Goal: Find specific page/section: Find specific page/section

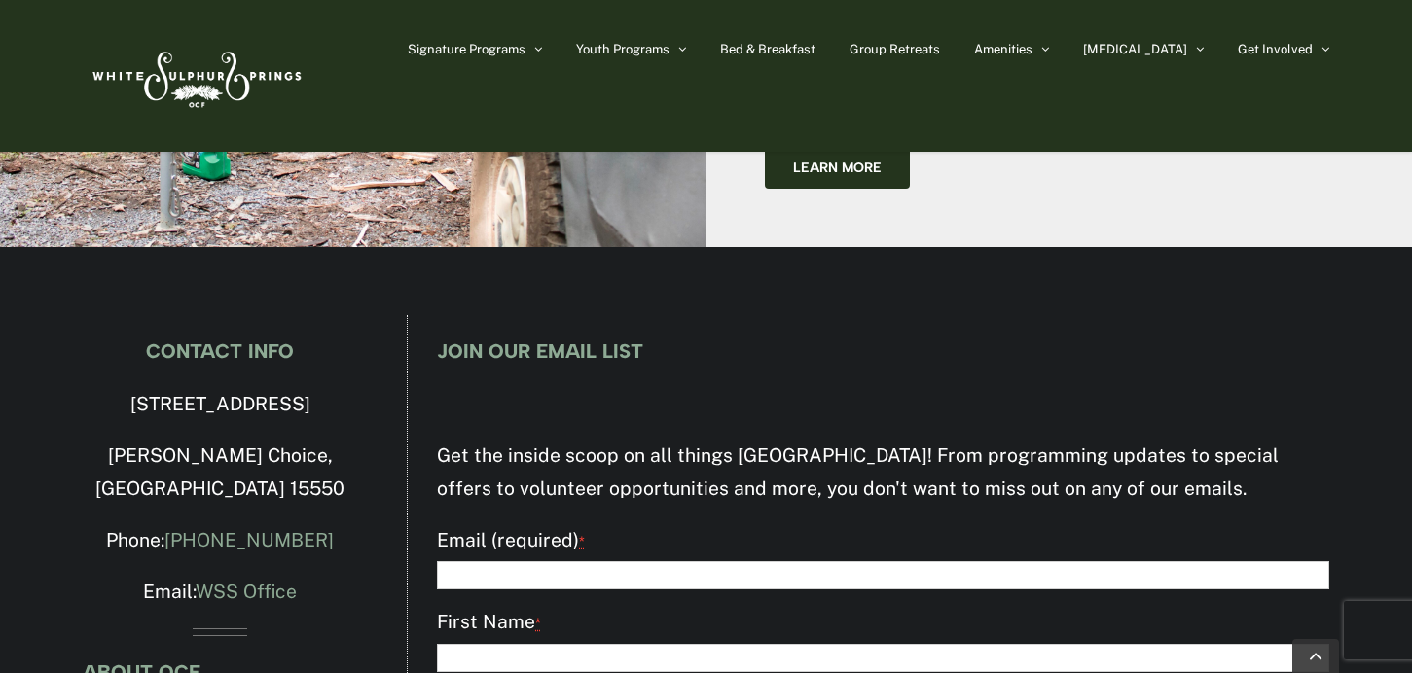
scroll to position [5806, 0]
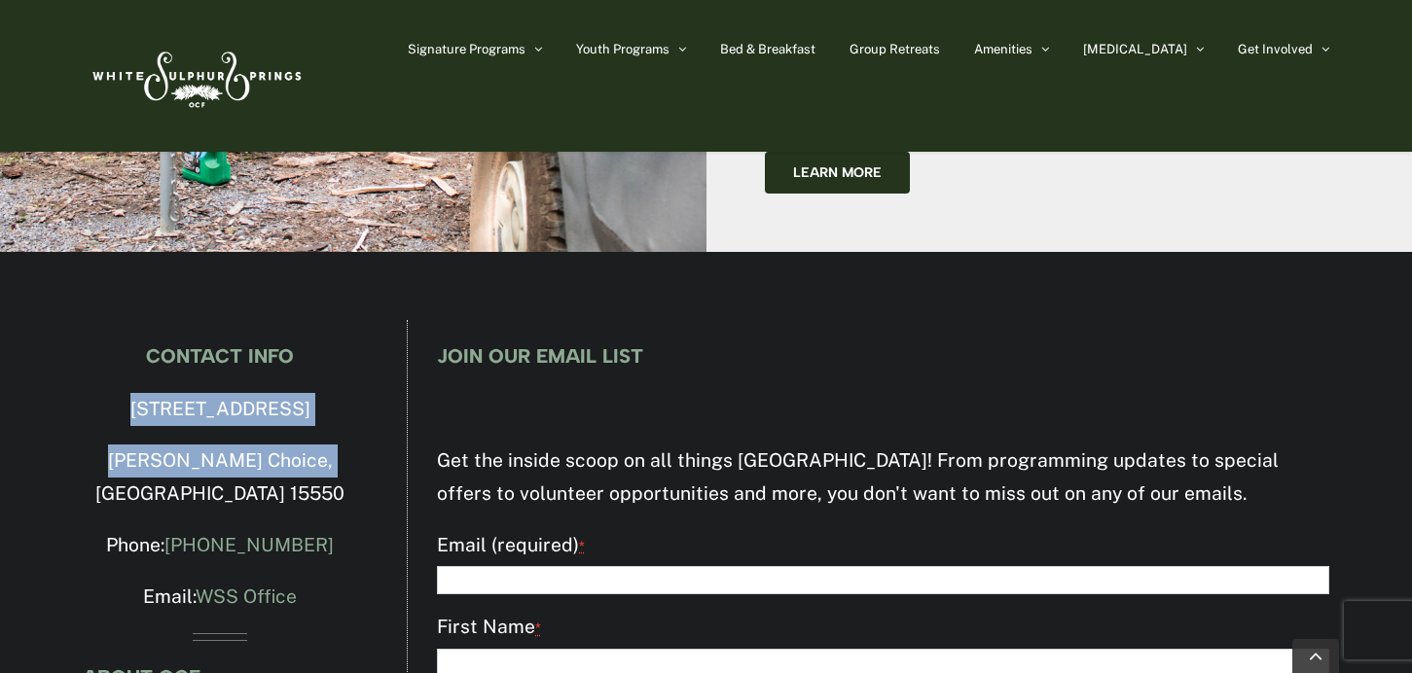
drag, startPoint x: 109, startPoint y: 238, endPoint x: 331, endPoint y: 294, distance: 228.7
copy div "4500 Milligans Cove Road Manns Choice, PA 15550"
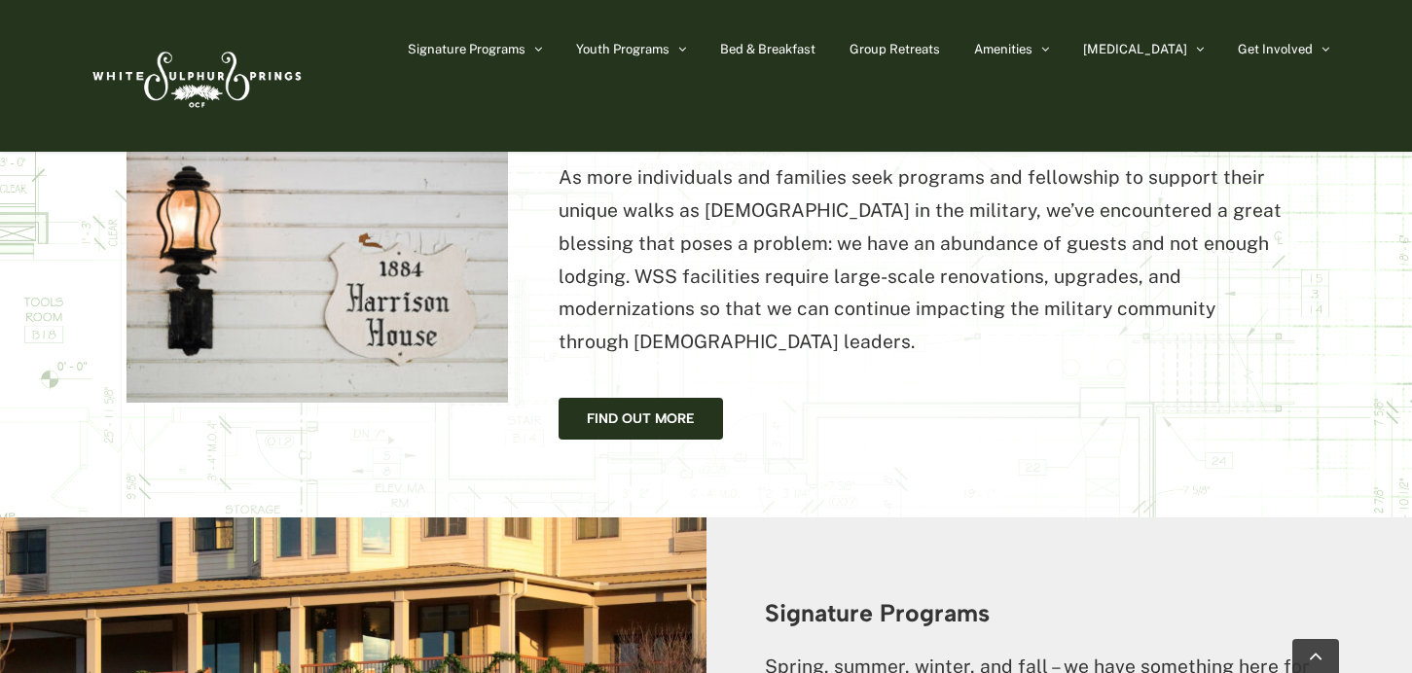
scroll to position [1285, 0]
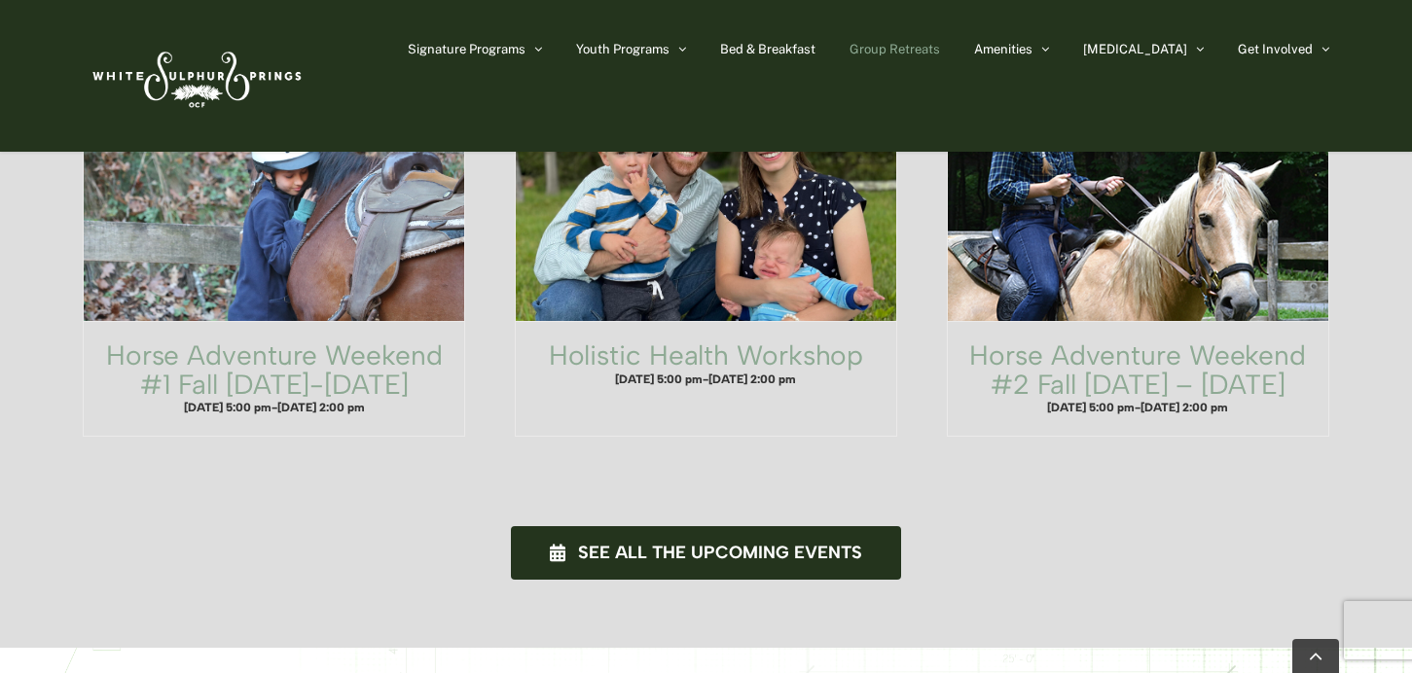
click at [940, 48] on span "Group Retreats" at bounding box center [894, 49] width 90 height 13
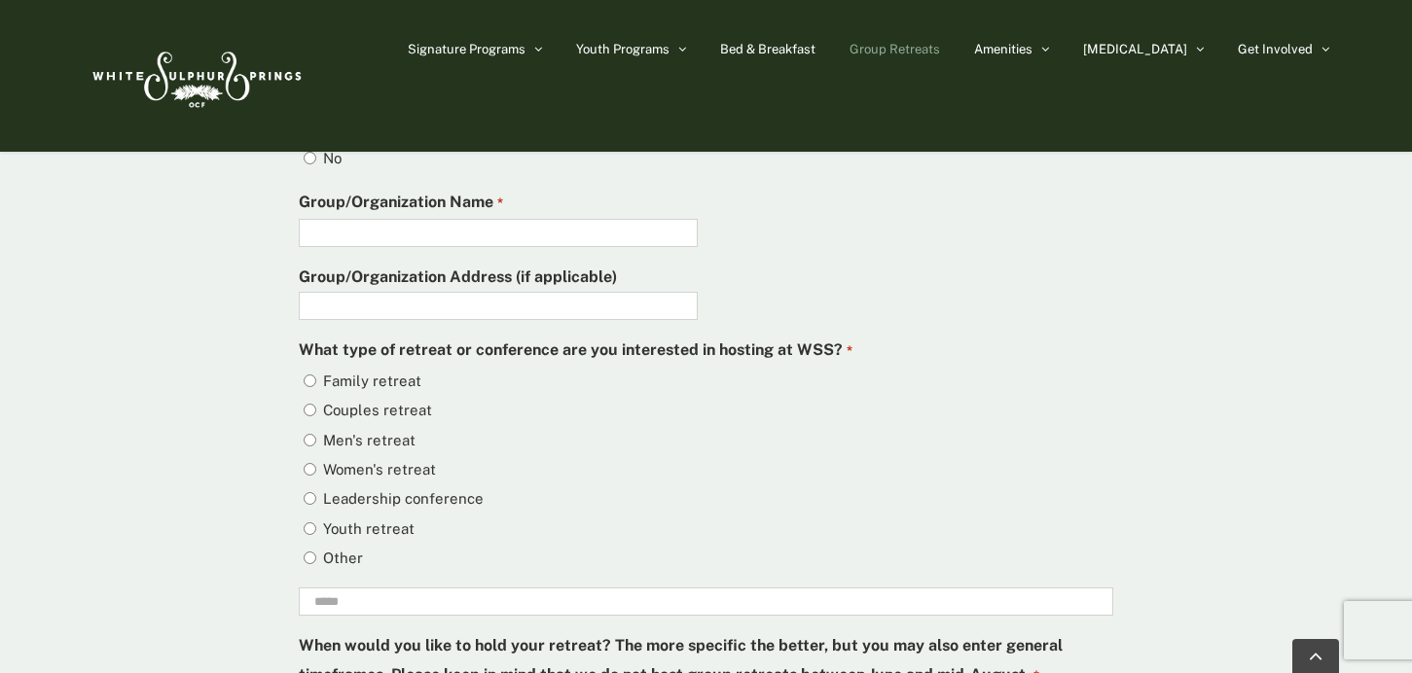
scroll to position [5514, 0]
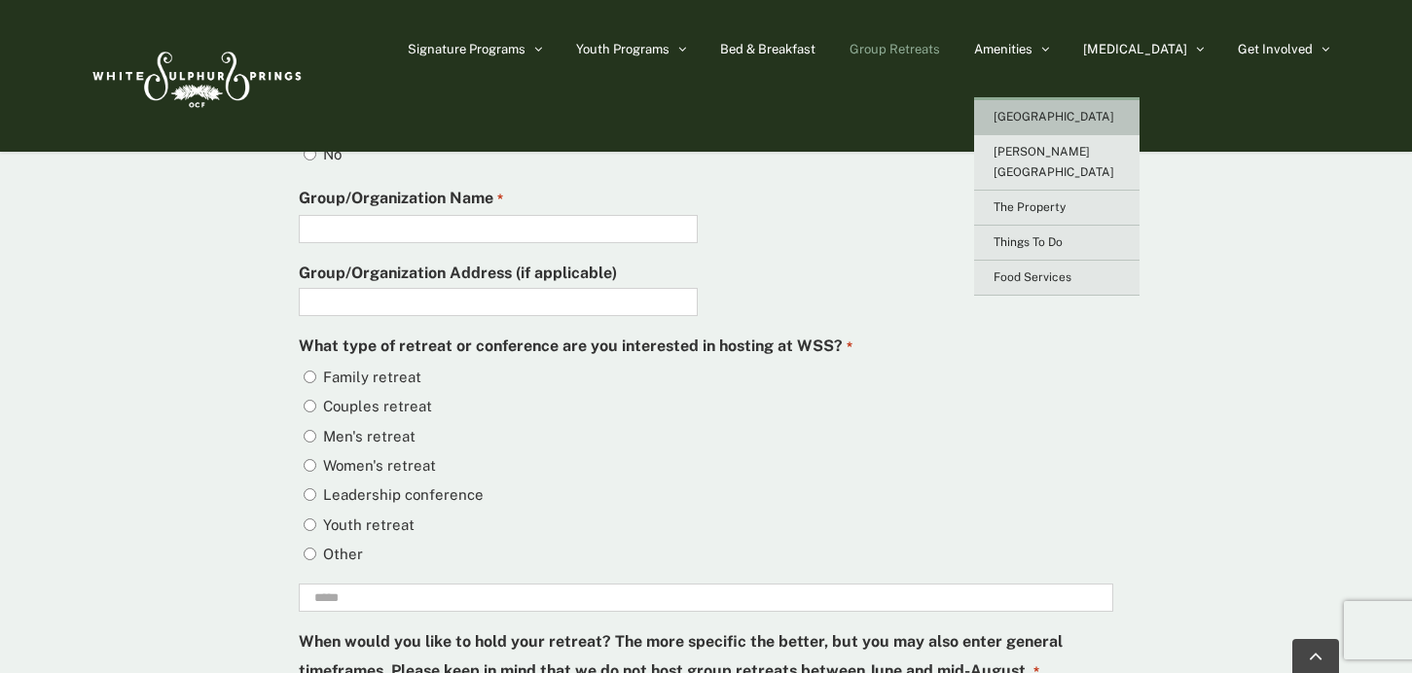
click at [1114, 112] on span "[GEOGRAPHIC_DATA]" at bounding box center [1053, 117] width 121 height 14
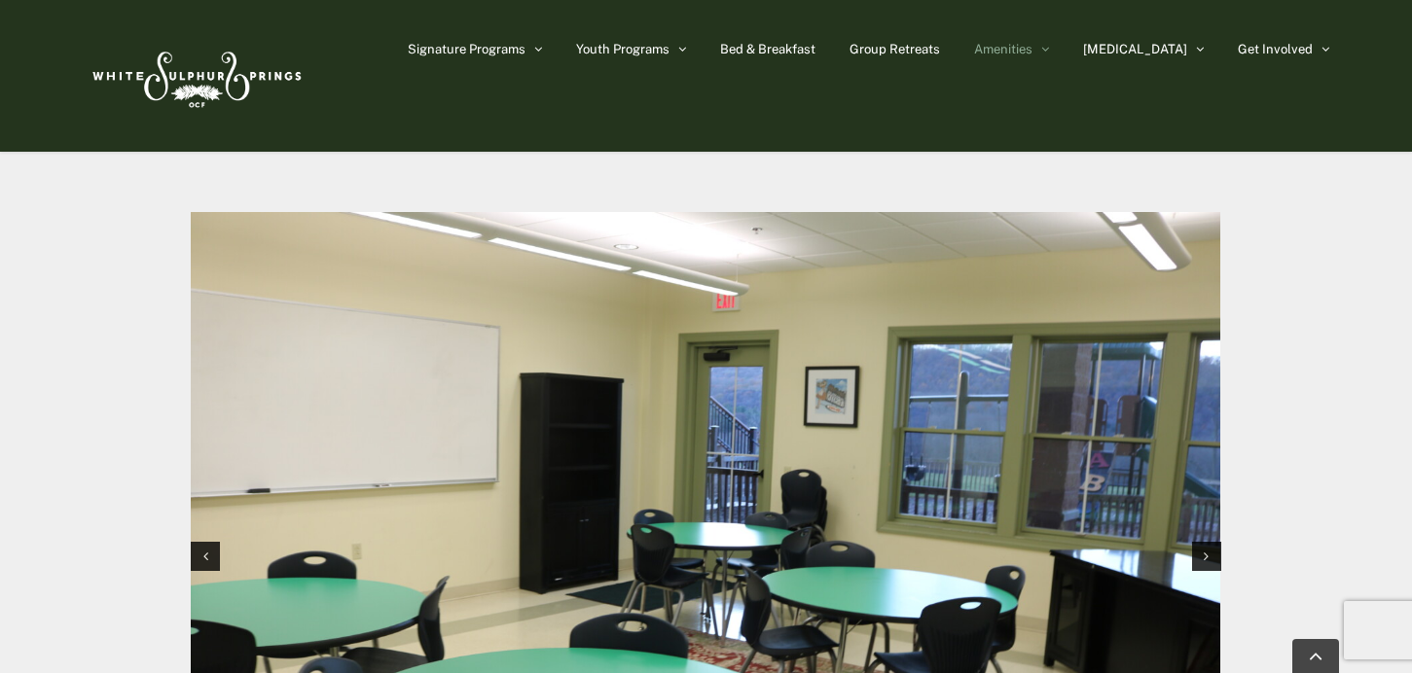
scroll to position [1819, 0]
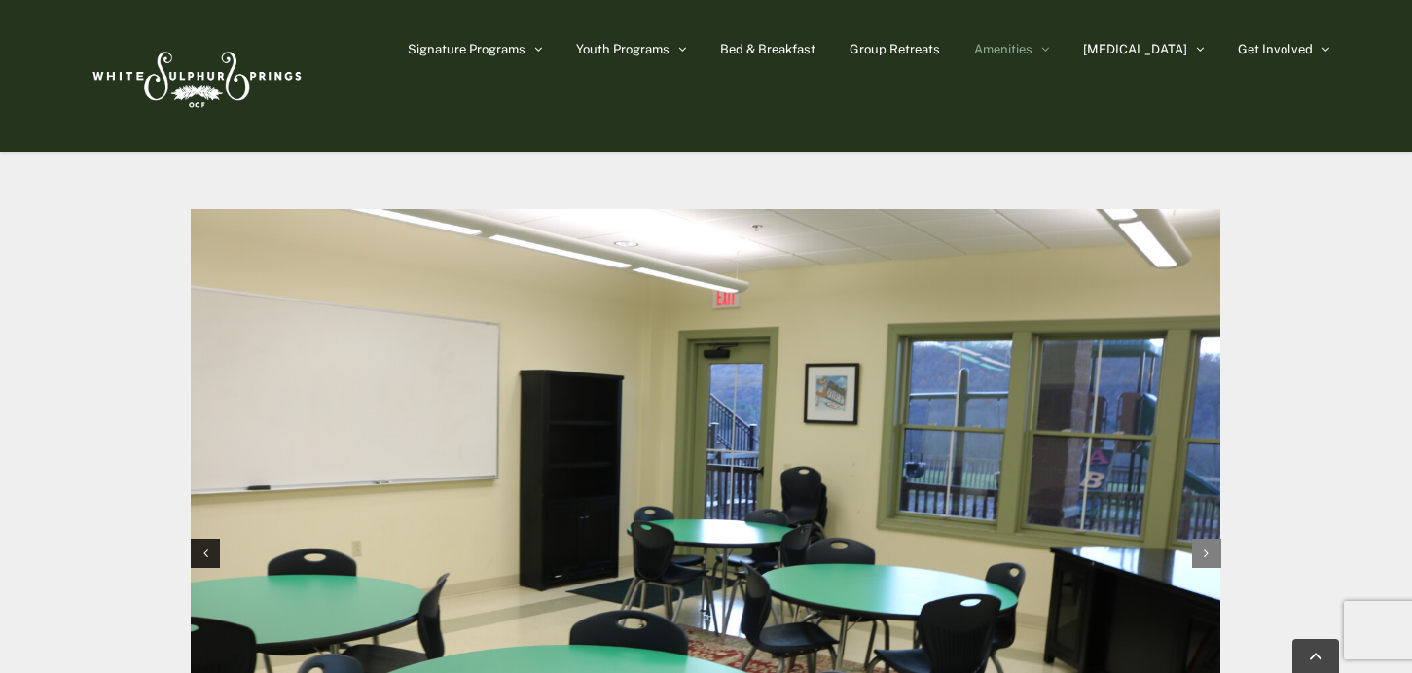
click at [1208, 539] on div "Next slide" at bounding box center [1206, 553] width 29 height 29
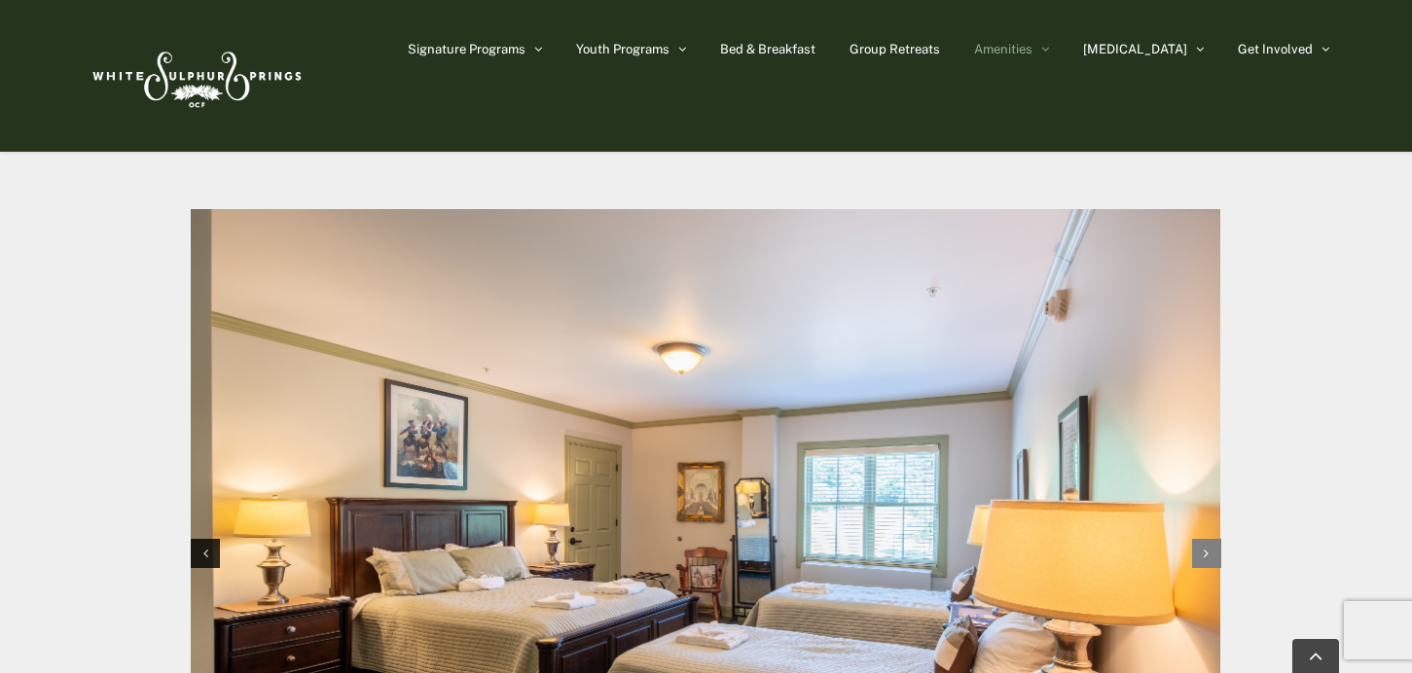
click at [1208, 539] on div "Next slide" at bounding box center [1206, 553] width 29 height 29
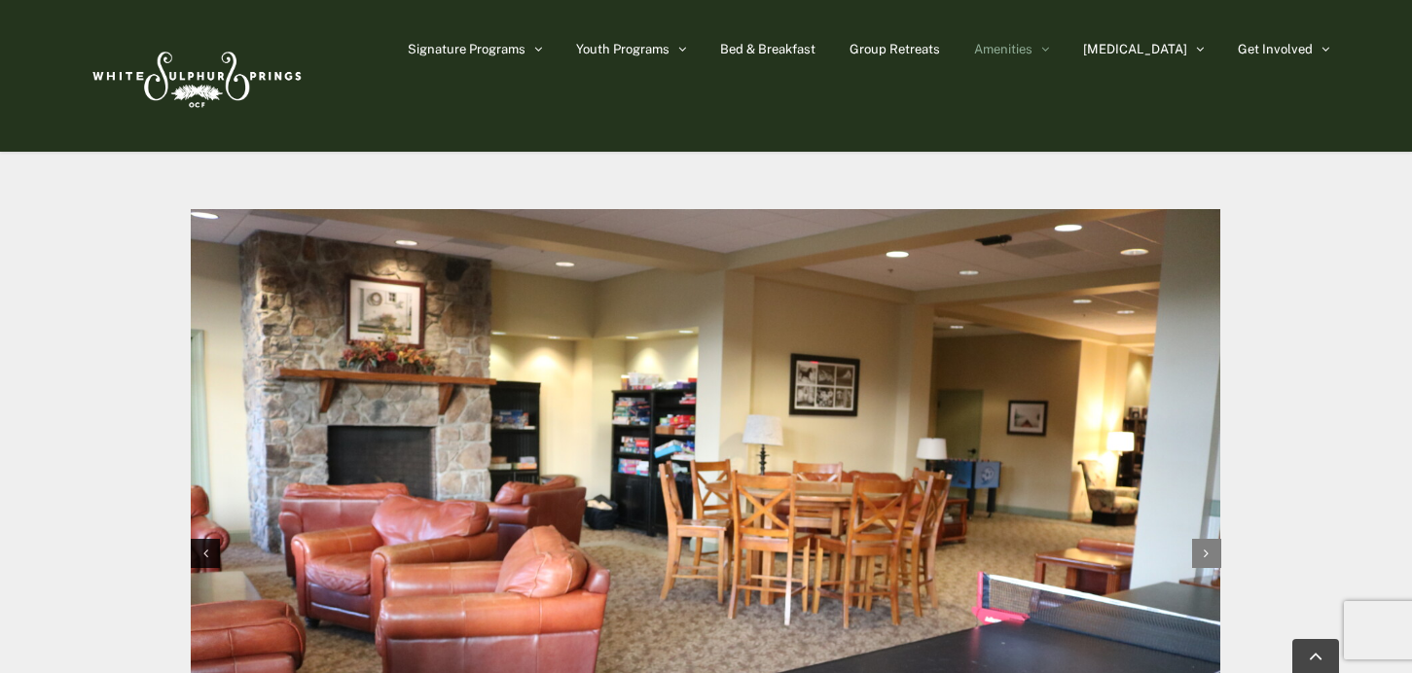
click at [1208, 539] on div "Next slide" at bounding box center [1206, 553] width 29 height 29
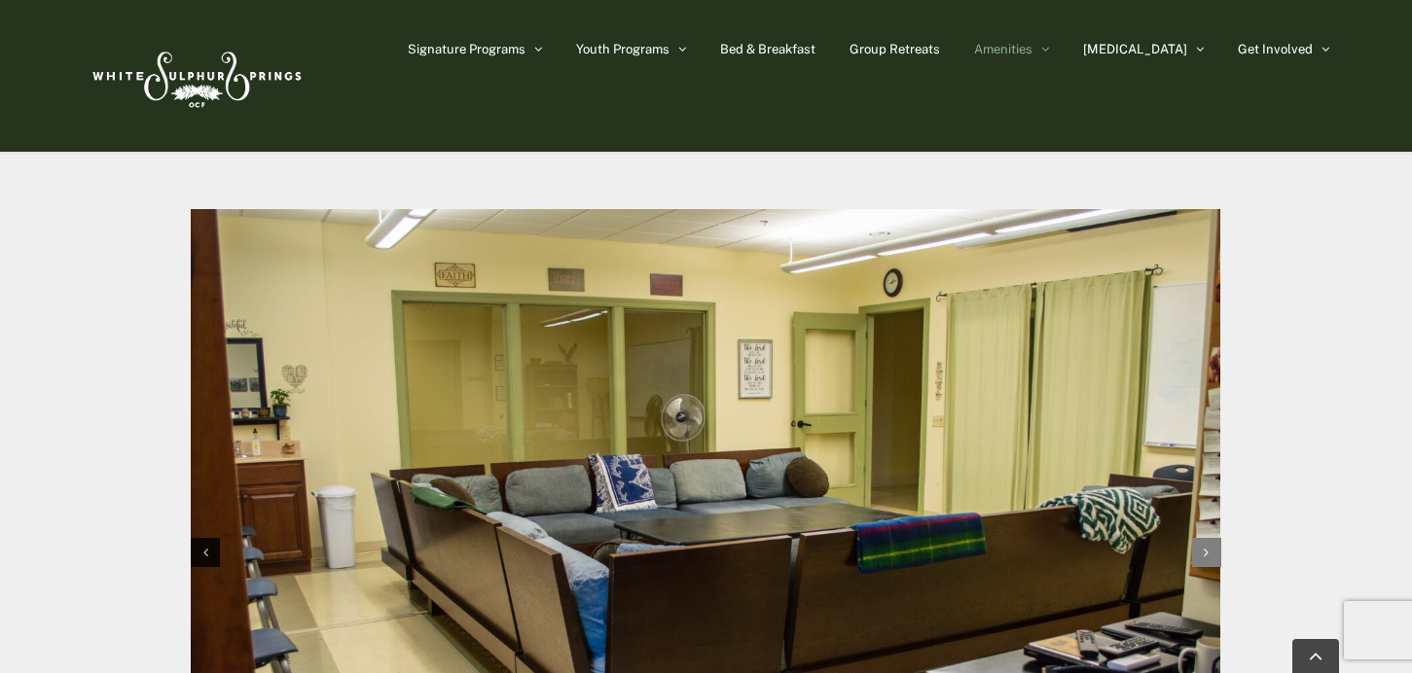
click at [1208, 538] on div "Next slide" at bounding box center [1206, 552] width 29 height 29
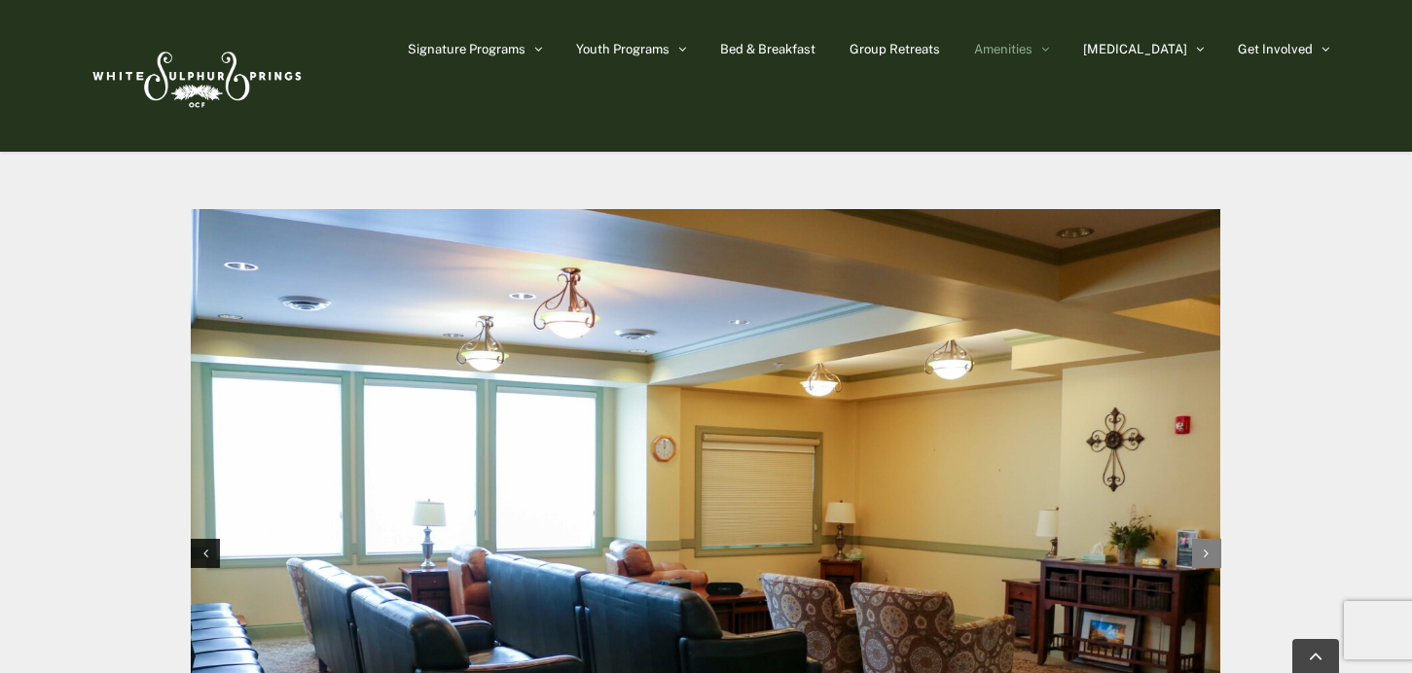
click at [1208, 539] on div "Next slide" at bounding box center [1206, 553] width 29 height 29
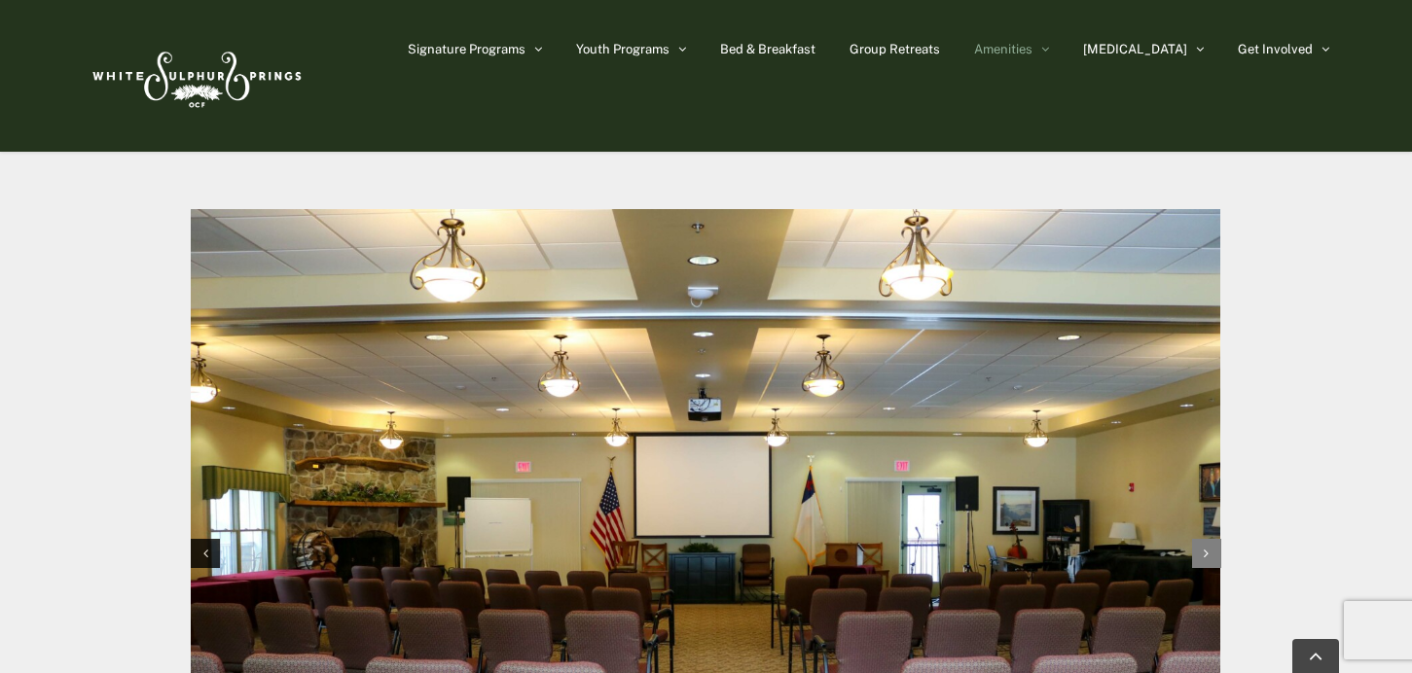
click at [1208, 539] on div "Next slide" at bounding box center [1206, 553] width 29 height 29
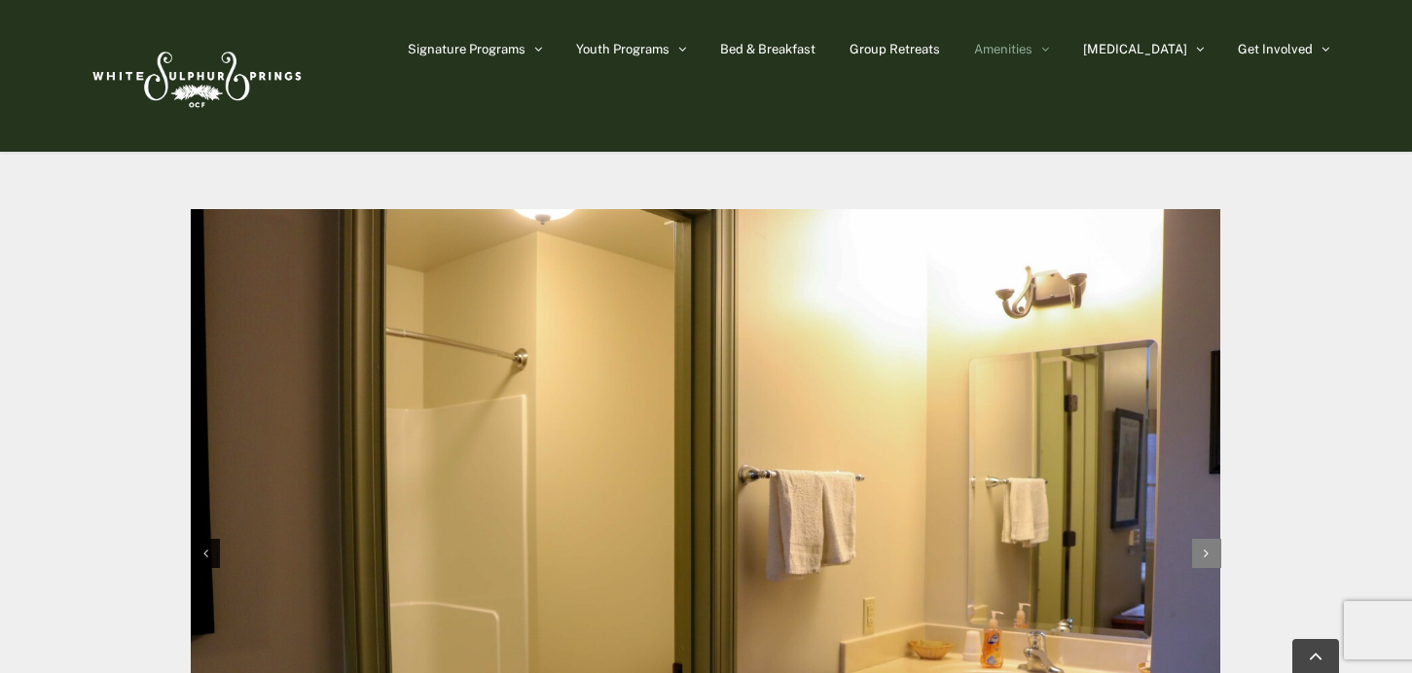
click at [1208, 539] on div "Next slide" at bounding box center [1206, 553] width 29 height 29
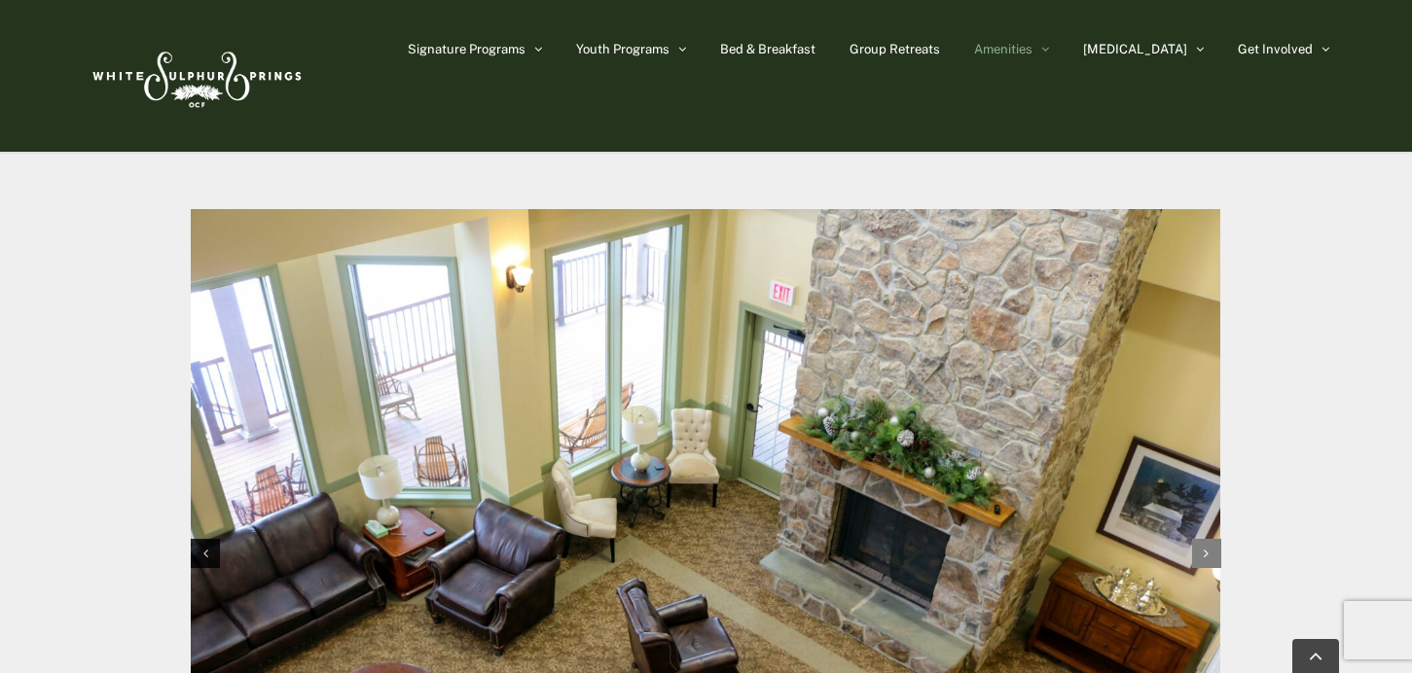
click at [1208, 539] on div "Next slide" at bounding box center [1206, 553] width 29 height 29
